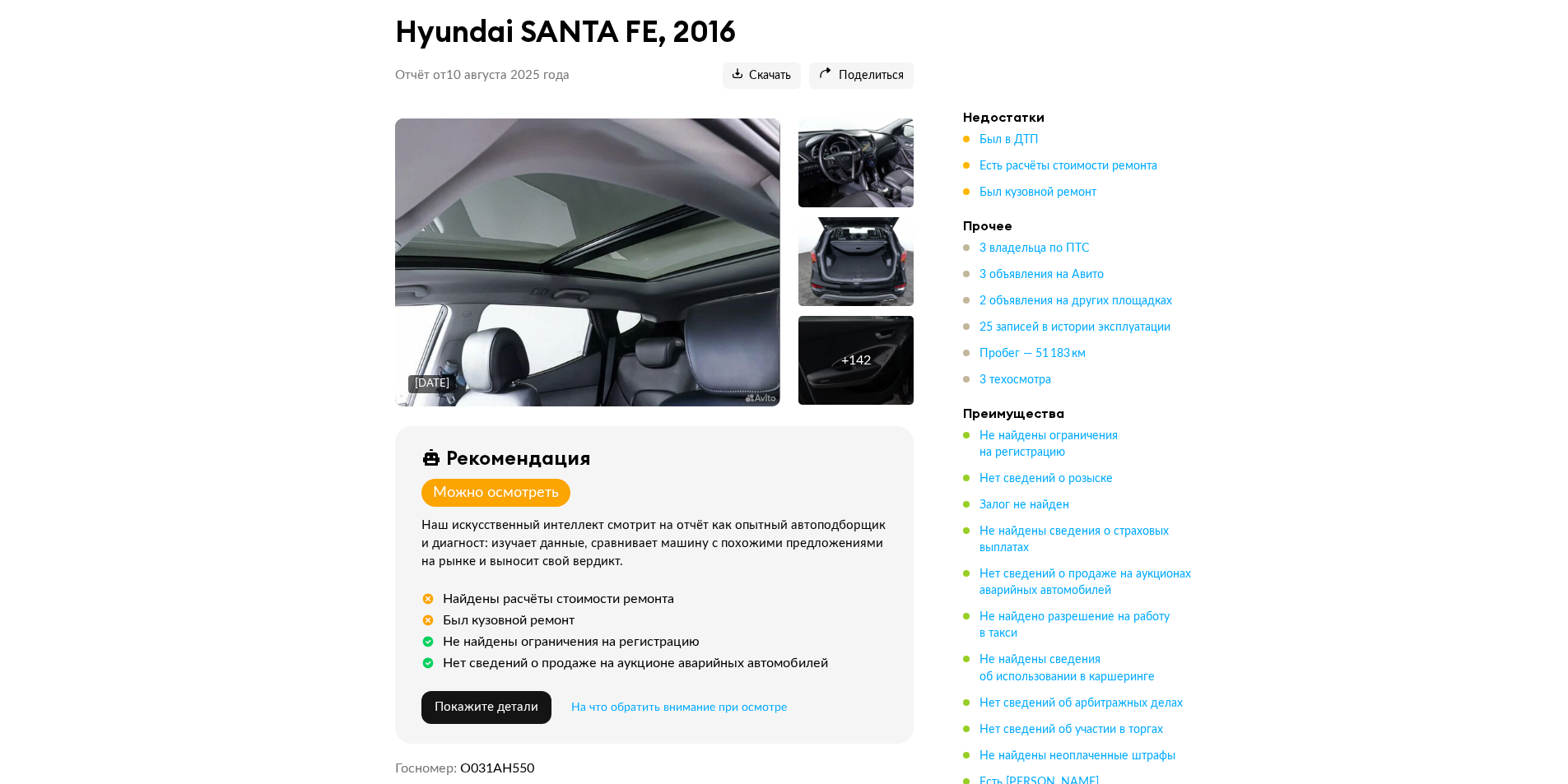
scroll to position [411, 0]
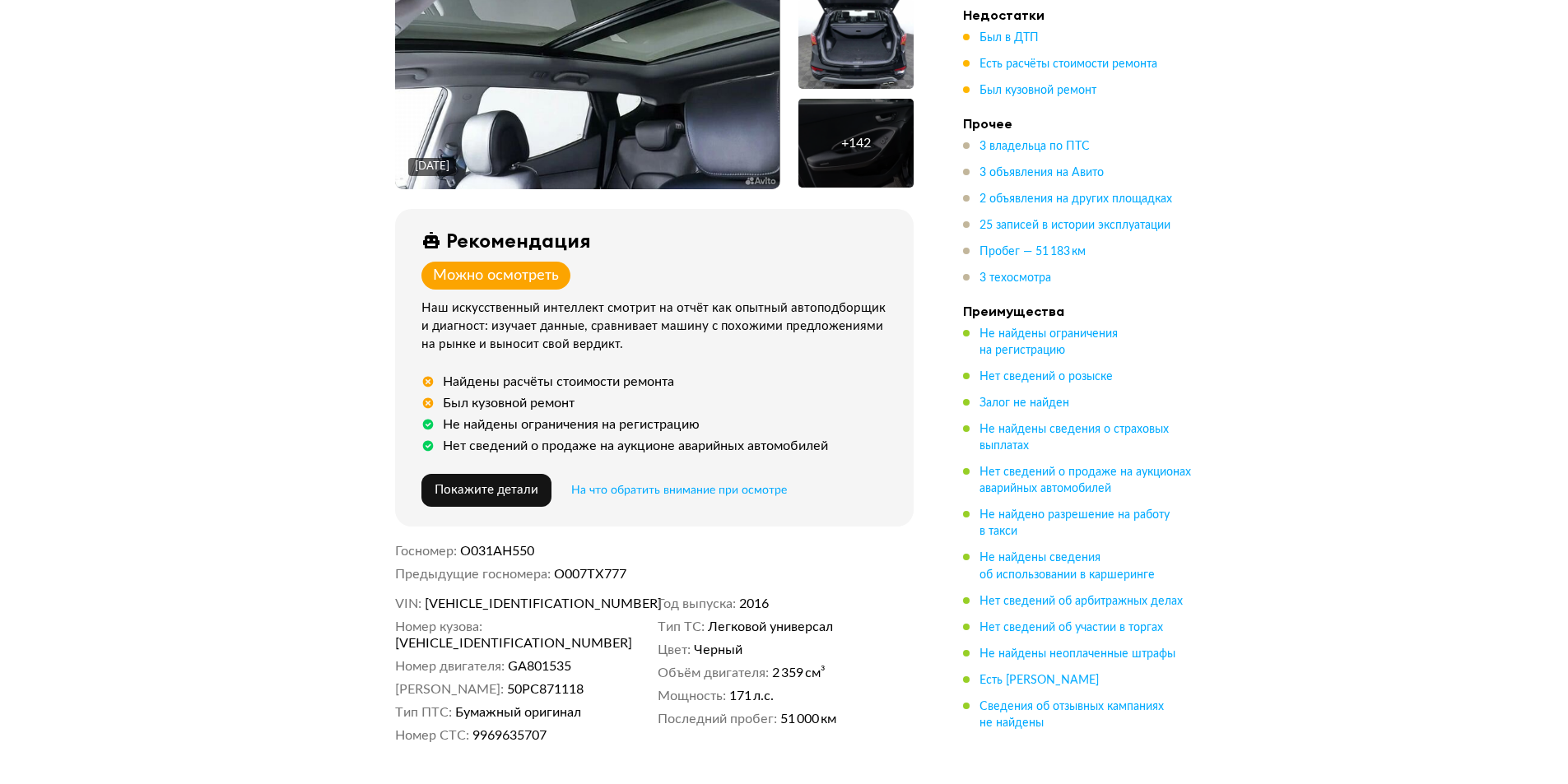
click at [527, 595] on span "[VEHICLE_IDENTIFICATION_NUMBER]" at bounding box center [519, 603] width 189 height 17
copy span "[VEHICLE_IDENTIFICATION_NUMBER]"
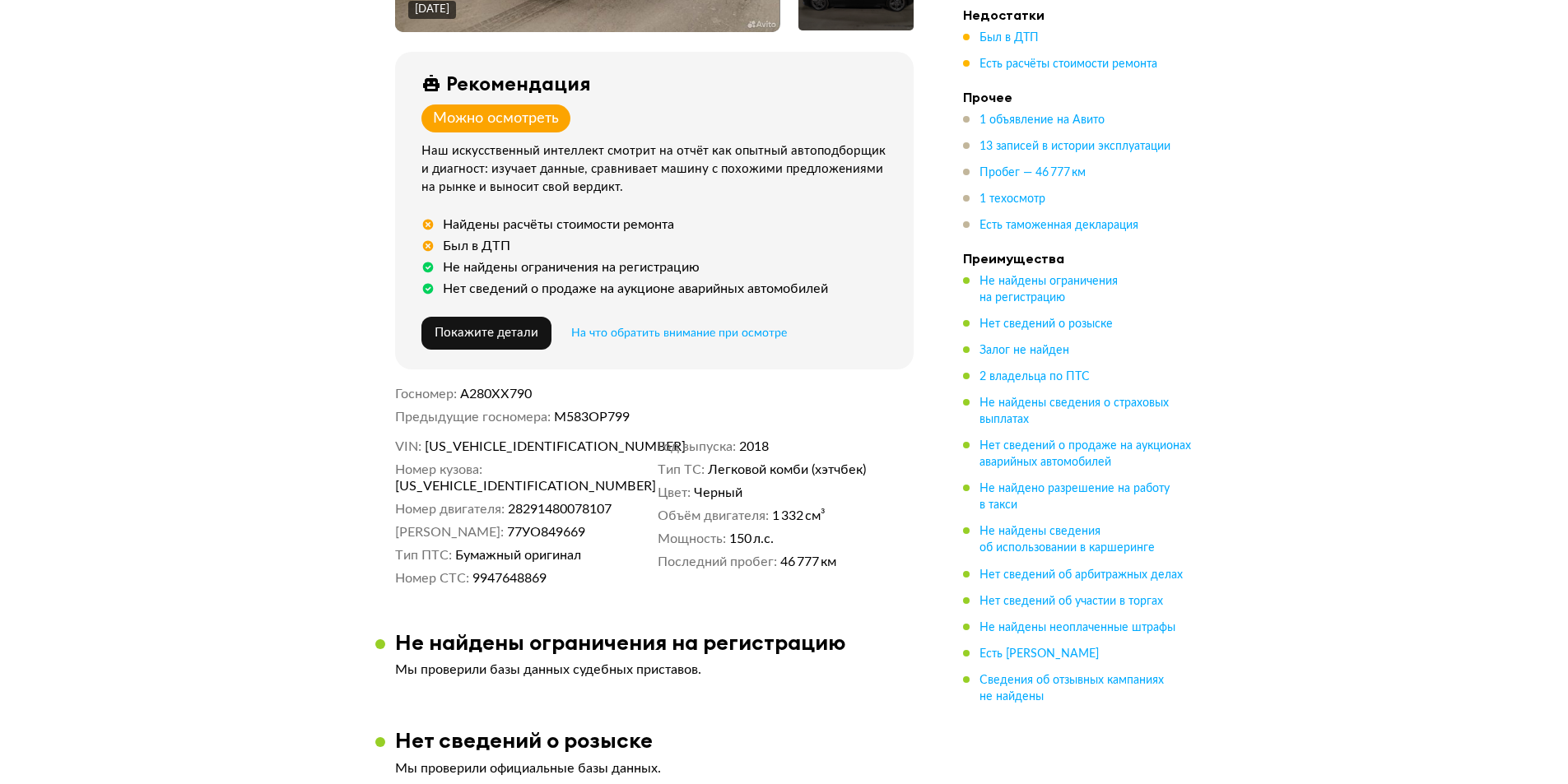
scroll to position [576, 0]
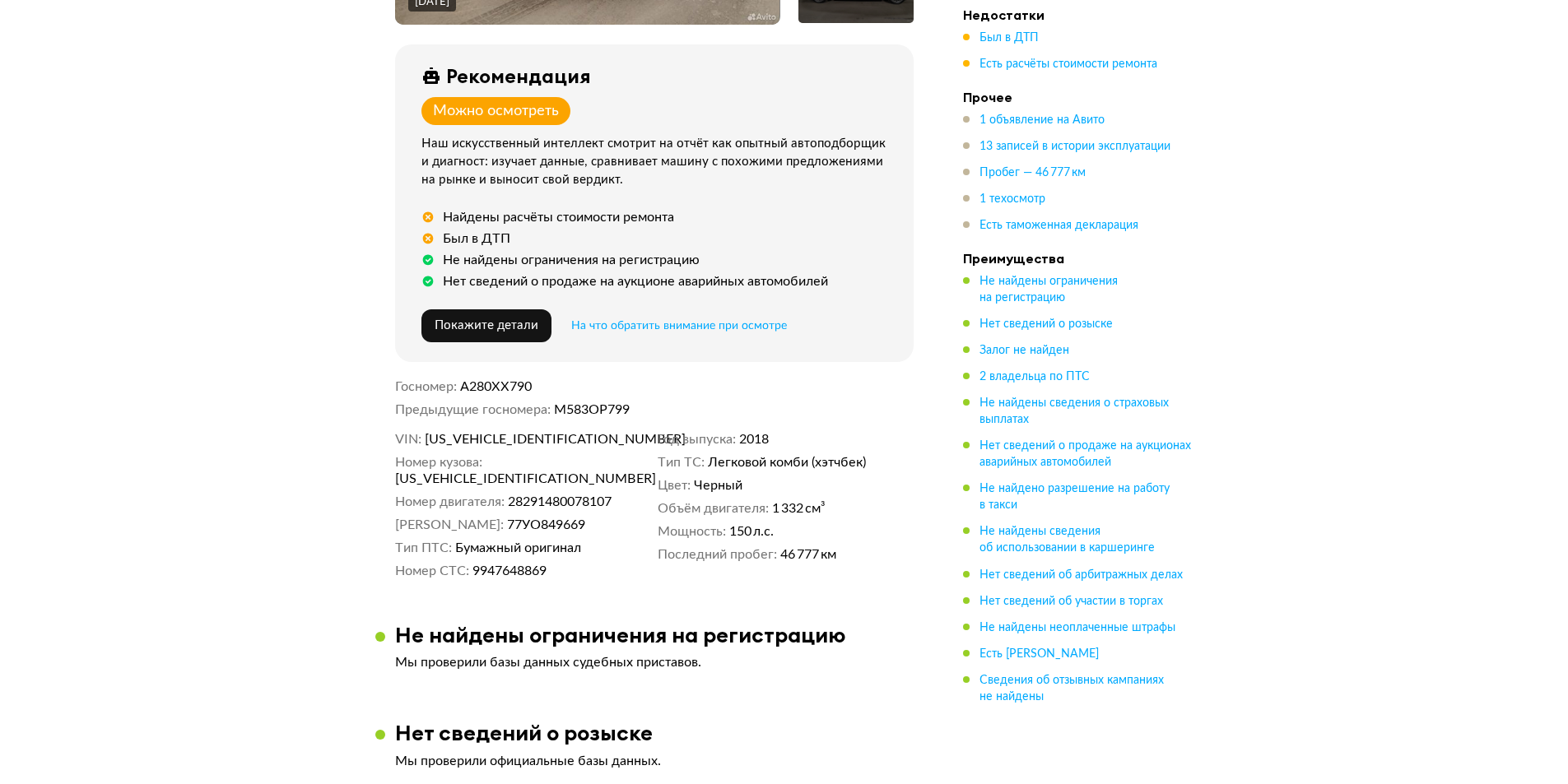
click at [497, 431] on span "[US_VEHICLE_IDENTIFICATION_NUMBER]" at bounding box center [519, 438] width 189 height 17
click at [497, 431] on span "WDD1770871V018125" at bounding box center [519, 438] width 189 height 17
copy span "WDD1770871V018125"
